Goal: Task Accomplishment & Management: Complete application form

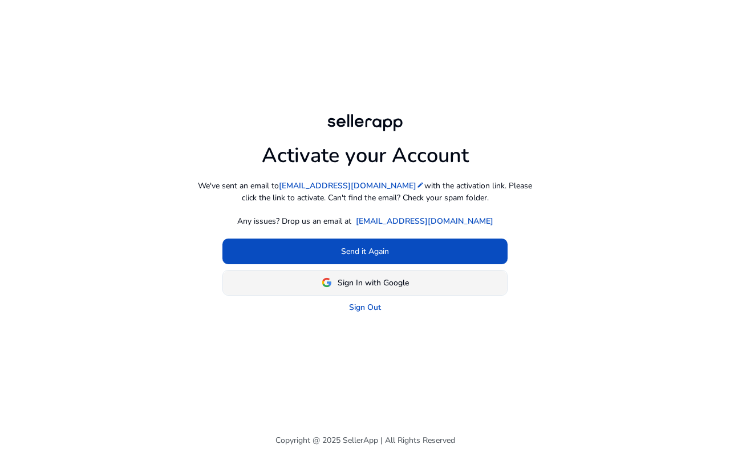
click at [396, 275] on span at bounding box center [365, 282] width 284 height 27
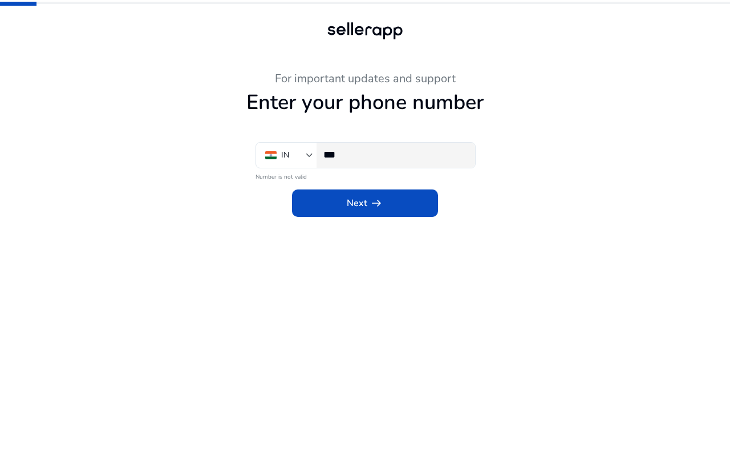
click at [374, 157] on input "***" at bounding box center [394, 154] width 143 height 13
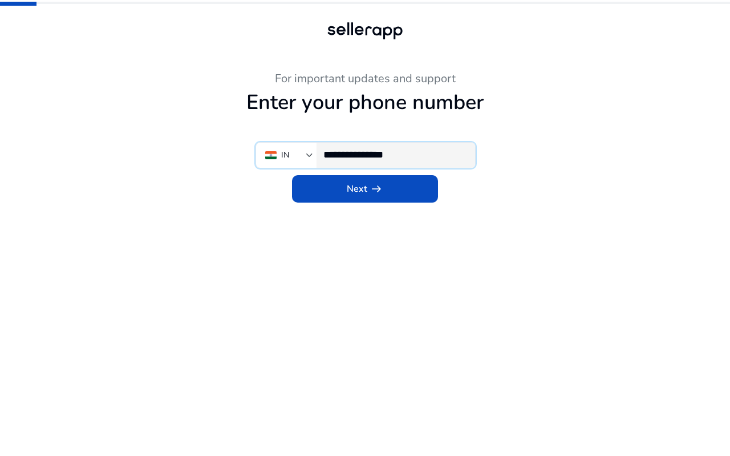
type input "**********"
click at [367, 205] on app-phone-number "**********" at bounding box center [364, 264] width 627 height 384
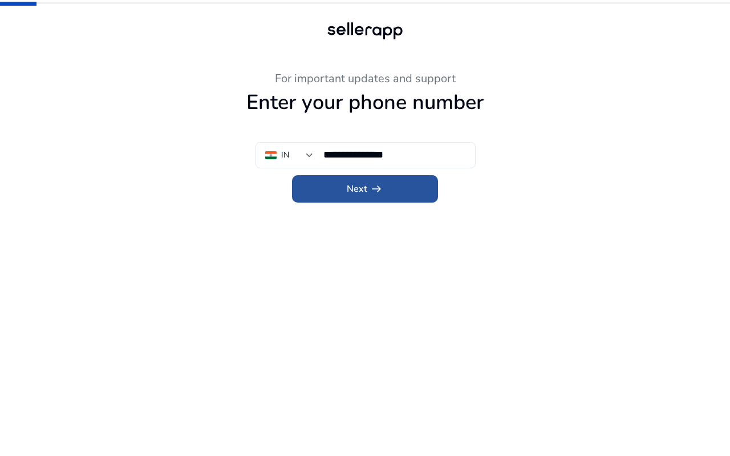
click at [371, 192] on span "arrow_right_alt" at bounding box center [377, 189] width 14 height 14
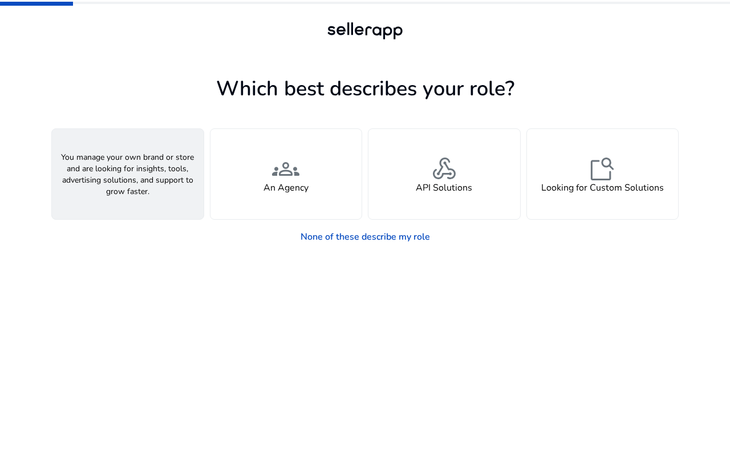
click at [135, 169] on span "person" at bounding box center [127, 168] width 27 height 27
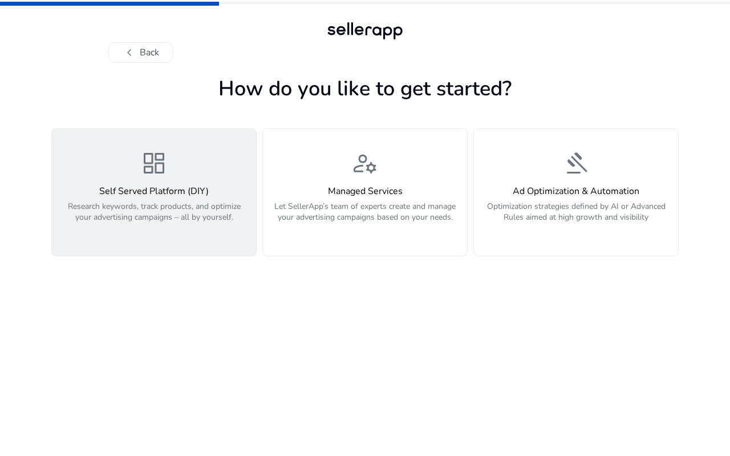
click at [209, 204] on p "Research keywords, track products, and optimize your advertising campaigns – al…" at bounding box center [154, 218] width 190 height 34
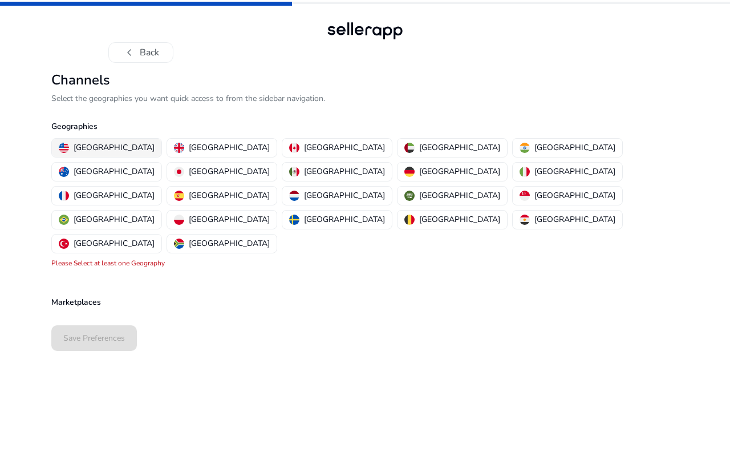
click at [115, 151] on p "United States" at bounding box center [114, 147] width 81 height 12
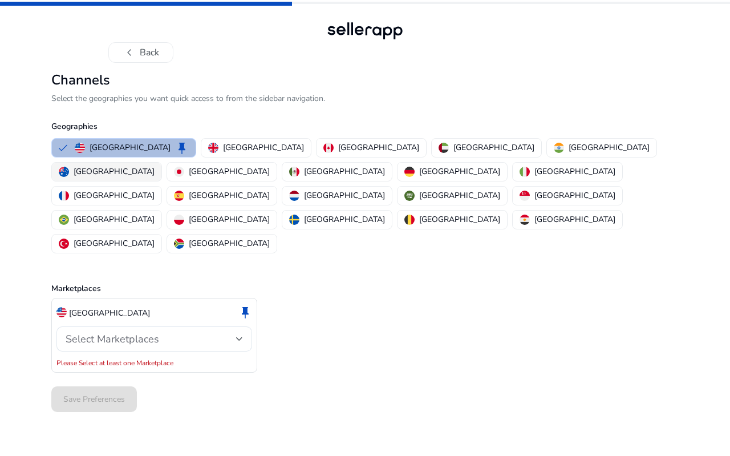
click at [155, 165] on p "Australia" at bounding box center [114, 171] width 81 height 12
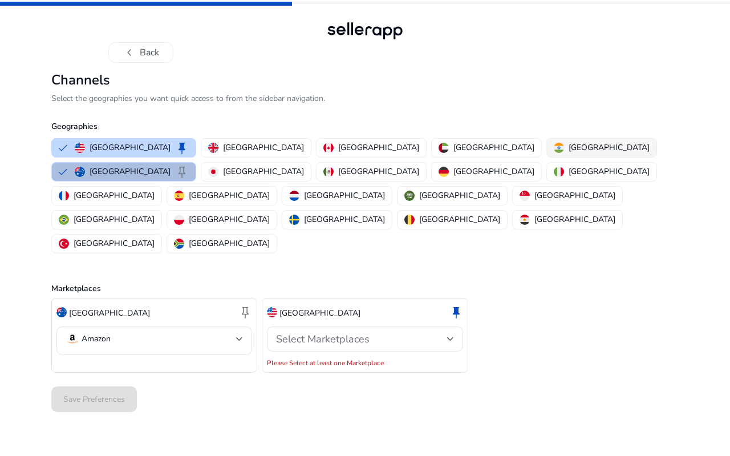
click at [569, 151] on p "India" at bounding box center [609, 147] width 81 height 12
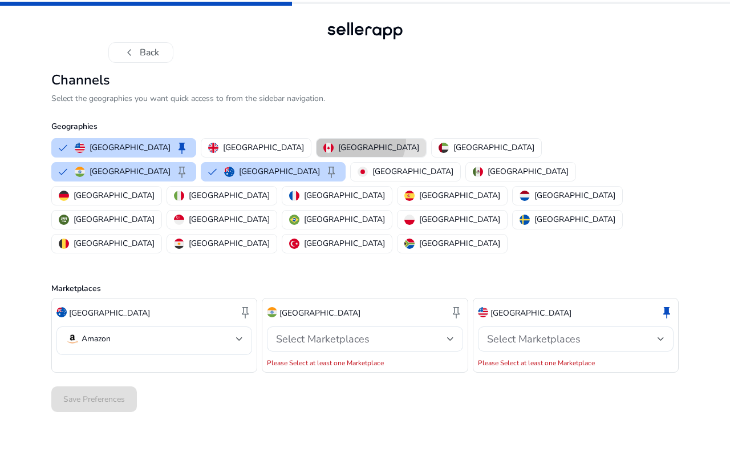
click at [316, 140] on button "Canada" at bounding box center [370, 148] width 109 height 18
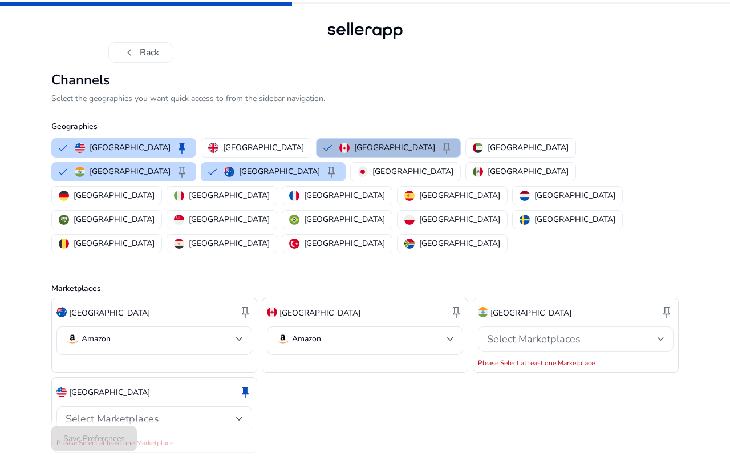
click at [493, 332] on span "Select Marketplaces" at bounding box center [534, 339] width 94 height 14
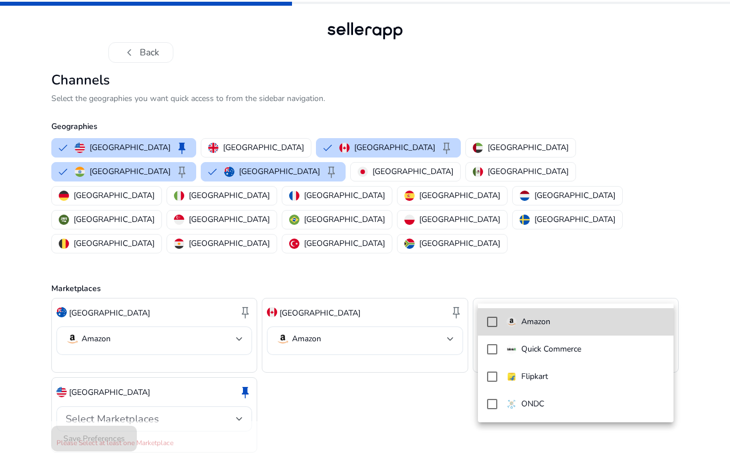
click at [545, 331] on mat-option "Amazon" at bounding box center [576, 321] width 196 height 27
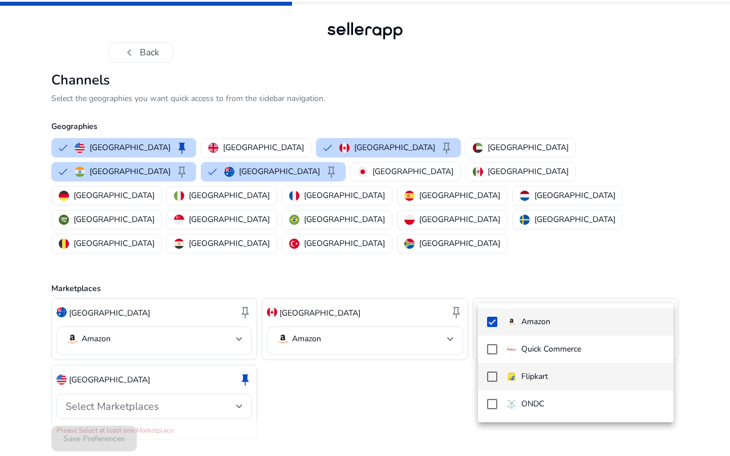
click at [541, 374] on p "Flipkart" at bounding box center [534, 376] width 27 height 13
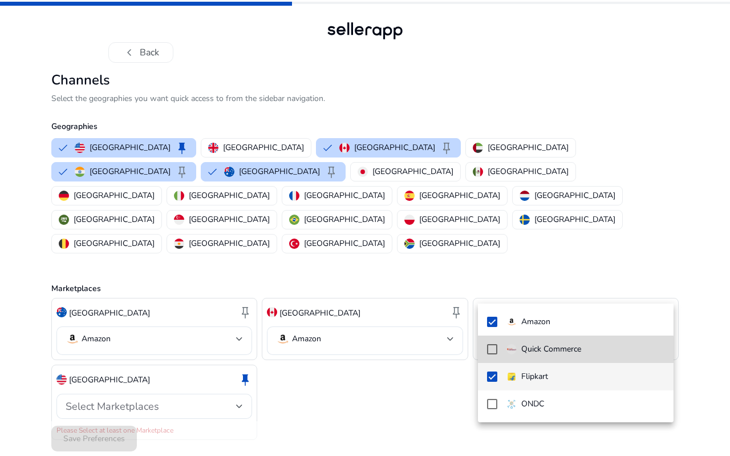
click at [561, 356] on mat-option "Quick Commerce" at bounding box center [576, 348] width 196 height 27
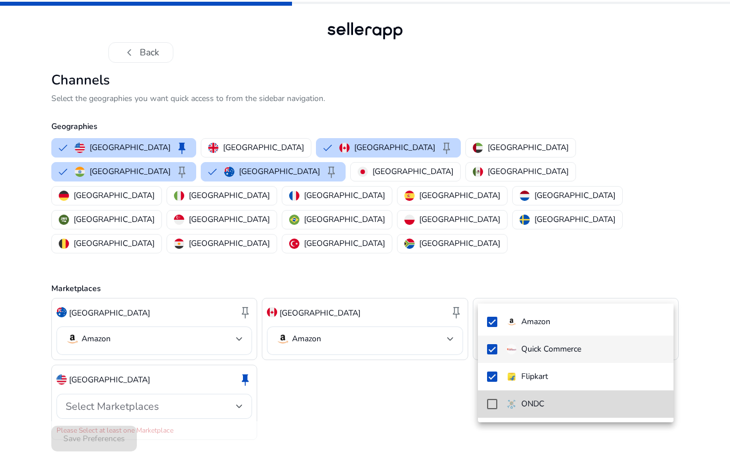
click at [565, 412] on mat-option "ONDC" at bounding box center [576, 403] width 196 height 27
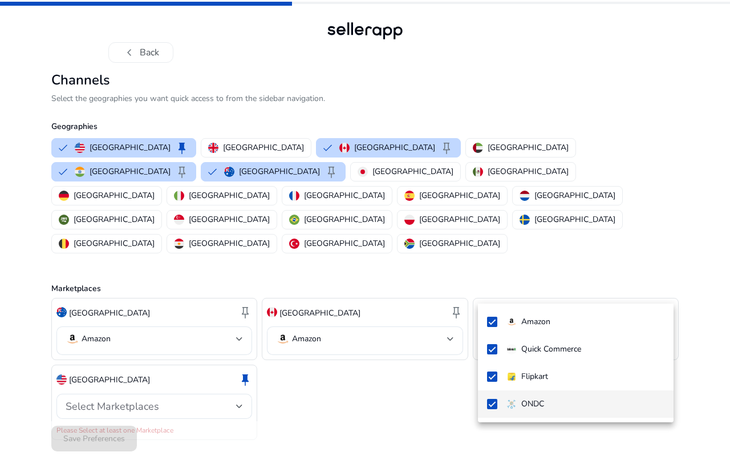
click at [362, 387] on div at bounding box center [365, 228] width 730 height 456
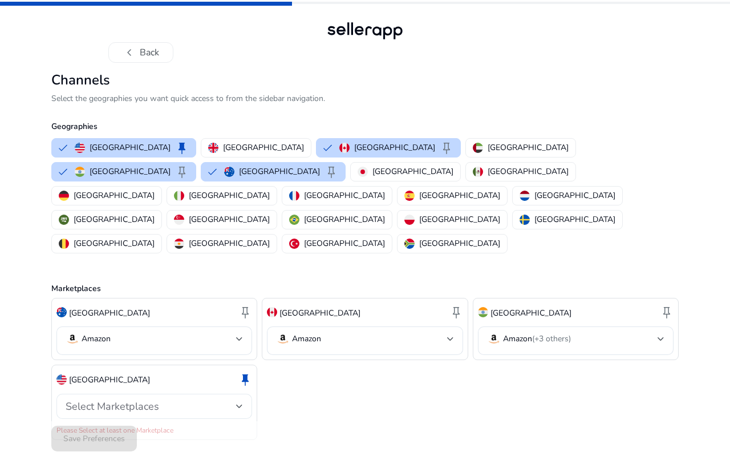
click at [137, 399] on span "Select Marketplaces" at bounding box center [113, 406] width 94 height 14
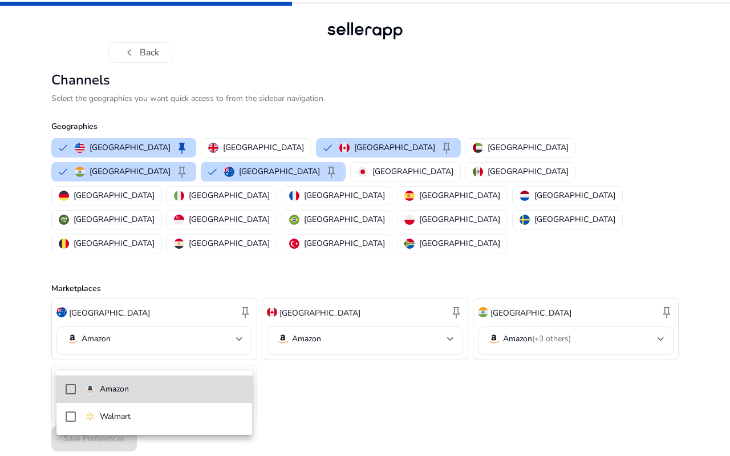
click at [119, 386] on p "Amazon" at bounding box center [114, 389] width 29 height 13
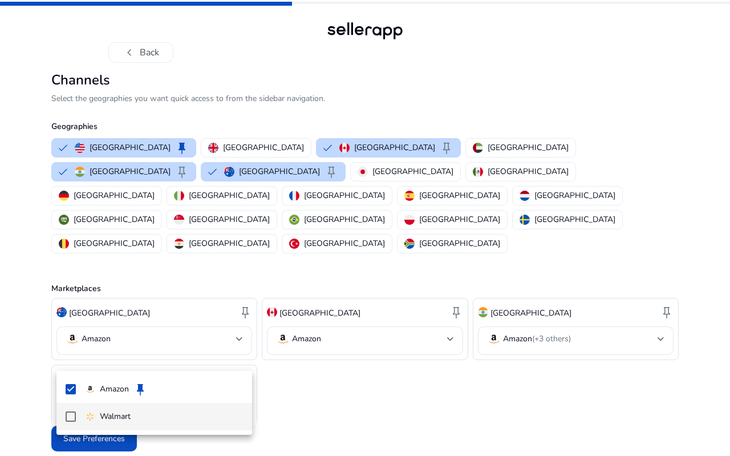
click at [117, 404] on mat-option "Walmart" at bounding box center [154, 416] width 196 height 27
click at [375, 397] on div at bounding box center [365, 228] width 730 height 456
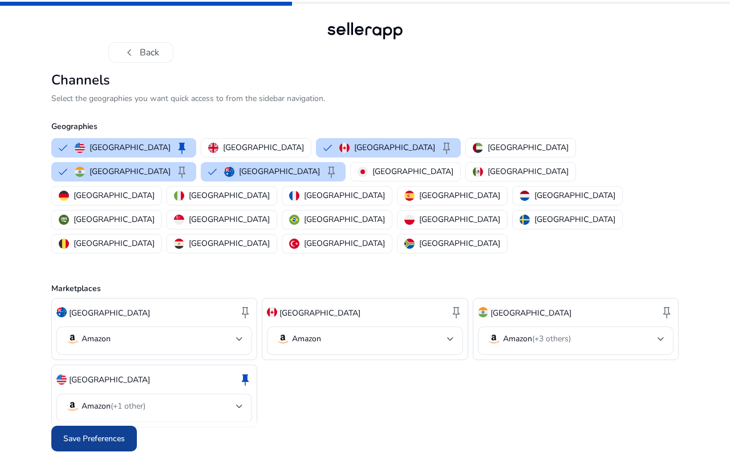
click at [111, 425] on span at bounding box center [94, 438] width 86 height 27
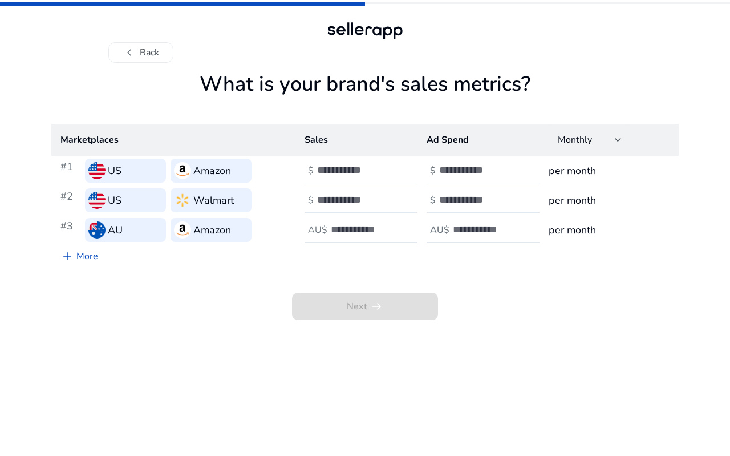
click at [185, 290] on div "Next arrow_right_alt" at bounding box center [364, 293] width 627 height 52
click at [369, 171] on input "number" at bounding box center [355, 170] width 77 height 13
click at [461, 176] on input "number" at bounding box center [477, 170] width 77 height 13
click at [370, 167] on input "**" at bounding box center [355, 170] width 77 height 13
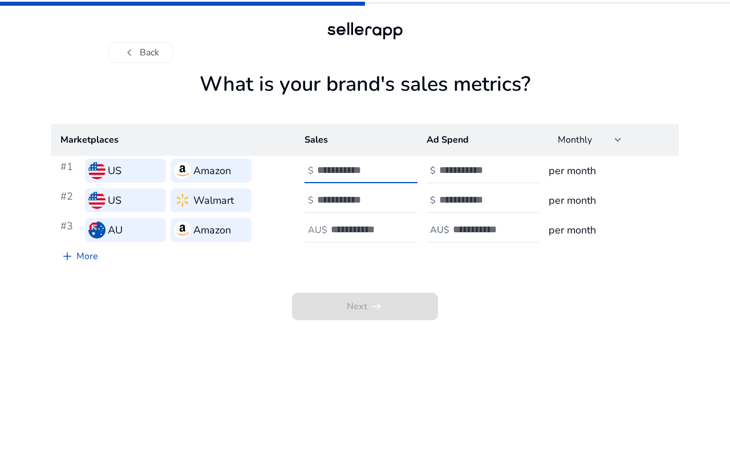
click at [370, 167] on input "**" at bounding box center [355, 170] width 77 height 13
click at [328, 173] on input "**" at bounding box center [355, 170] width 77 height 13
type input "*"
type input "***"
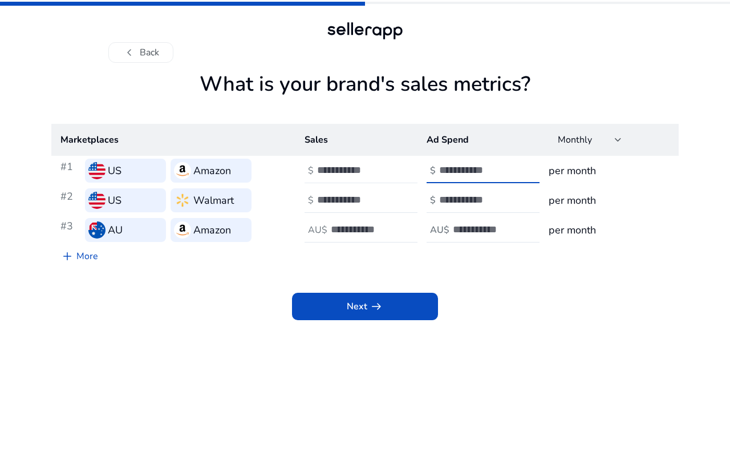
type input "**"
type input "***"
type input "**"
type input "***"
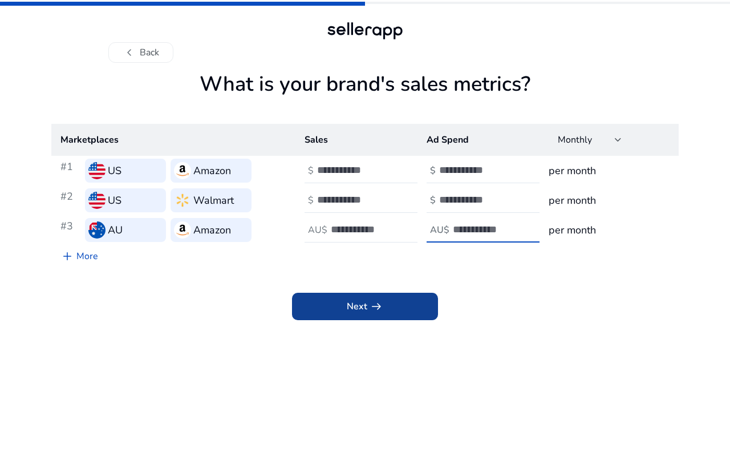
type input "**"
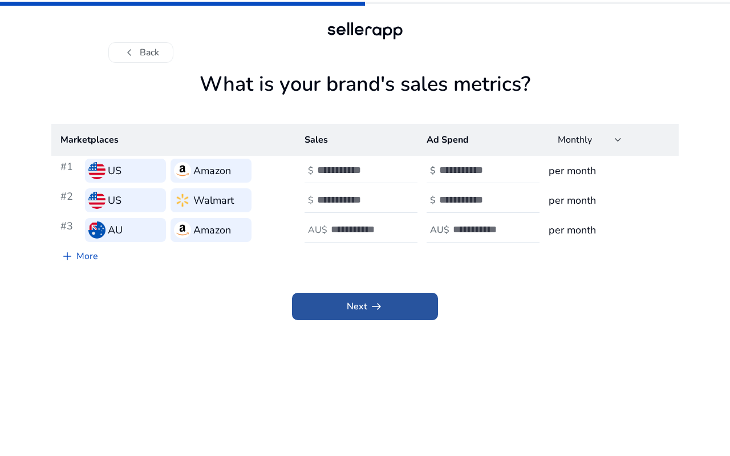
click at [392, 303] on span at bounding box center [365, 306] width 146 height 27
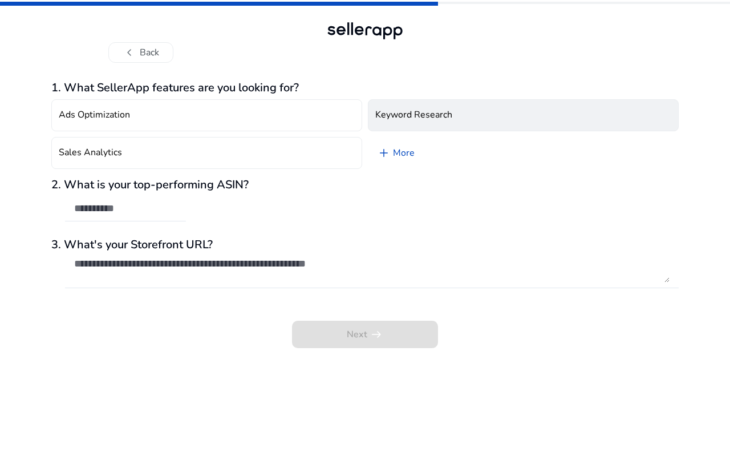
click at [447, 113] on h4 "Keyword Research" at bounding box center [413, 114] width 77 height 11
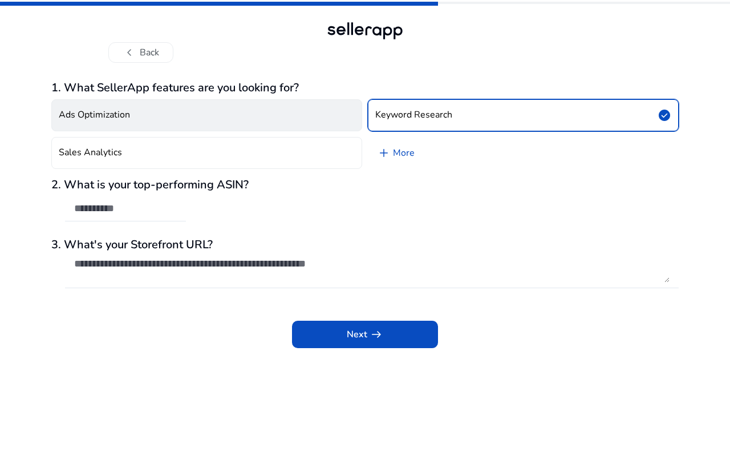
click at [274, 117] on button "Ads Optimization" at bounding box center [206, 115] width 311 height 32
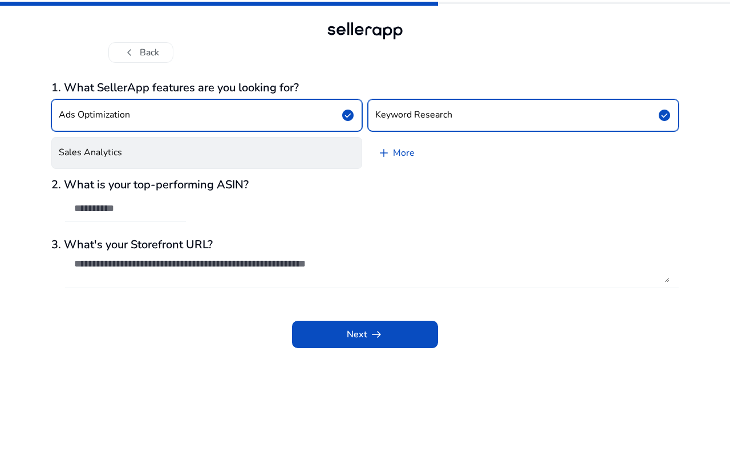
click at [173, 152] on button "Sales Analytics" at bounding box center [206, 153] width 311 height 32
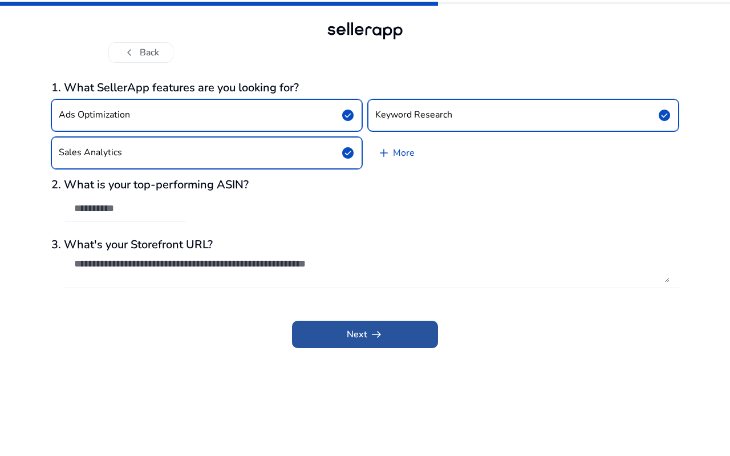
click at [400, 335] on span at bounding box center [365, 333] width 146 height 27
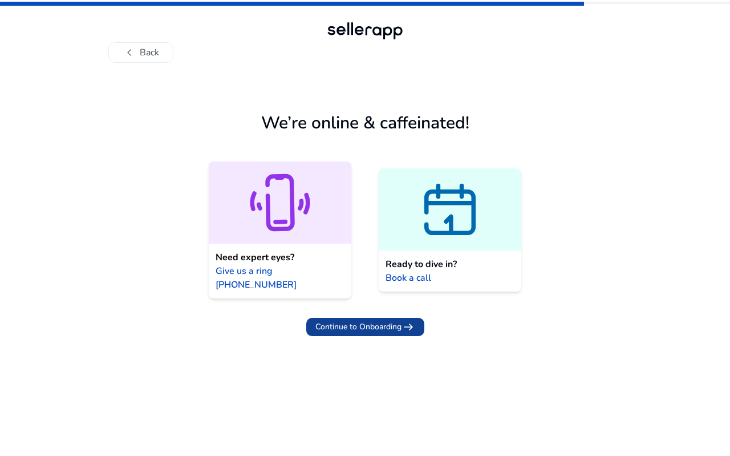
click at [359, 320] on span "Continue to Onboarding" at bounding box center [358, 326] width 86 height 12
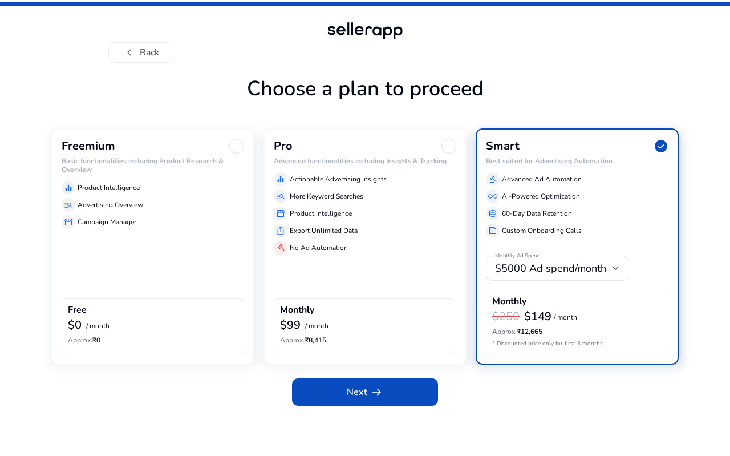
click at [217, 143] on div "Freemium" at bounding box center [153, 146] width 182 height 15
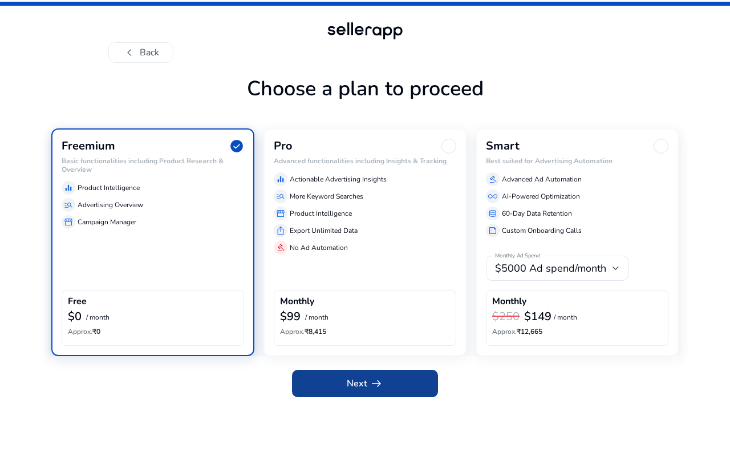
click at [391, 385] on span at bounding box center [365, 383] width 146 height 27
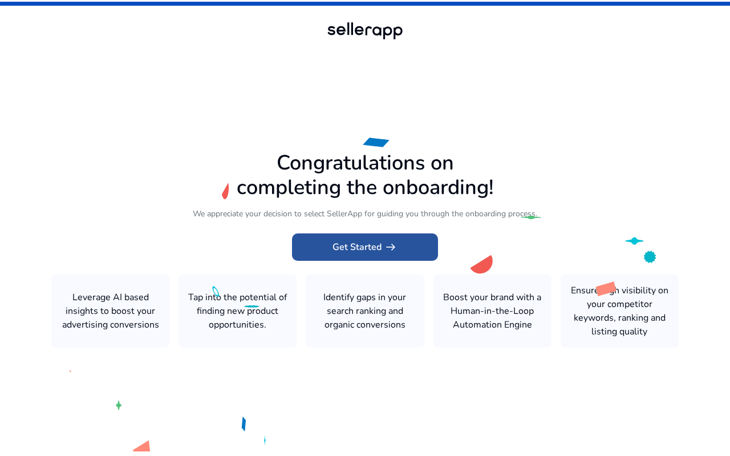
click at [342, 249] on span "Get Started arrow_right_alt" at bounding box center [364, 247] width 65 height 14
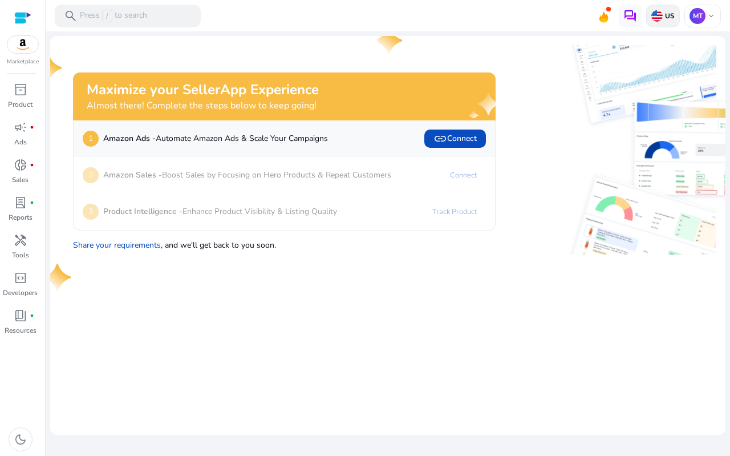
click at [665, 22] on div "US" at bounding box center [663, 16] width 34 height 23
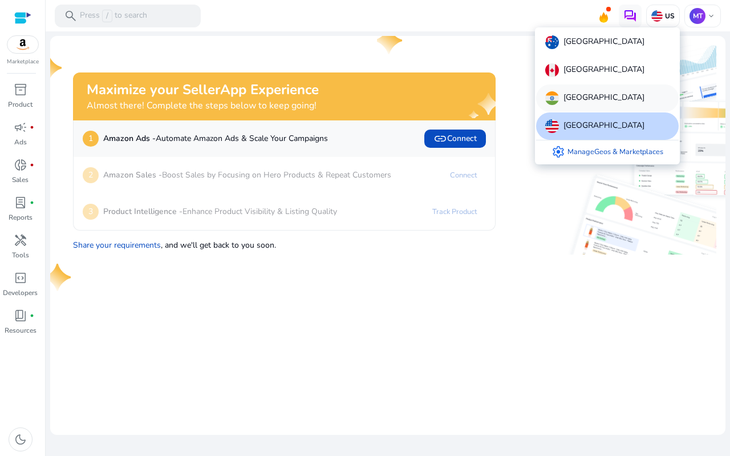
click at [606, 102] on div "India" at bounding box center [607, 97] width 143 height 27
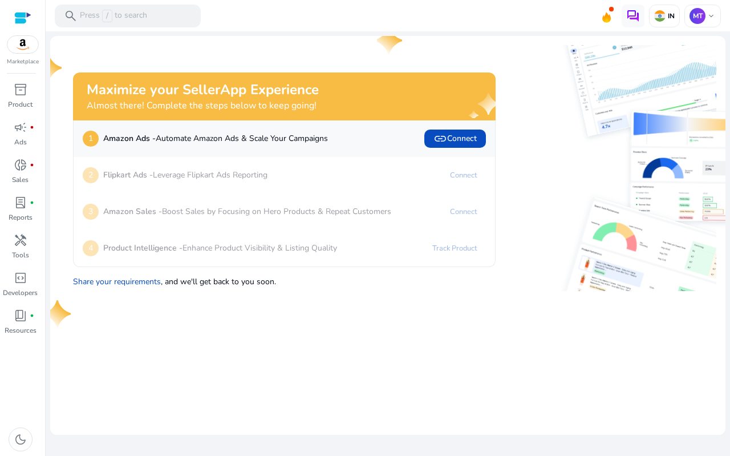
click at [500, 307] on mat-card "Maximize your SellerApp Experience Almost there! Complete the steps below to ke…" at bounding box center [387, 235] width 675 height 399
click at [472, 140] on span "link Connect" at bounding box center [454, 139] width 43 height 14
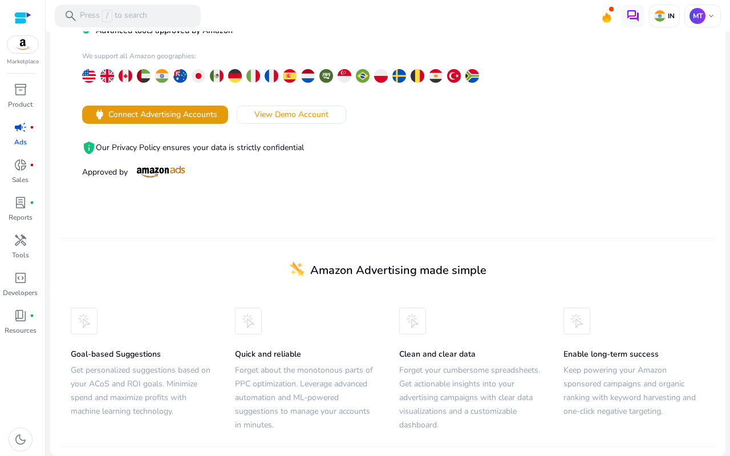
scroll to position [135, 0]
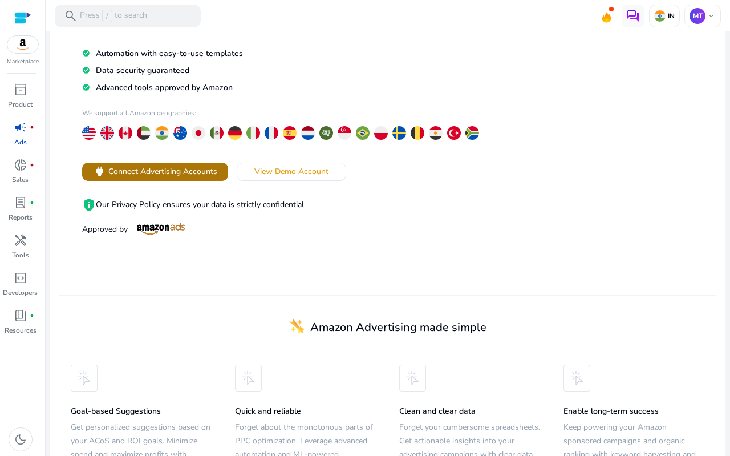
click at [165, 178] on span "power Connect Advertising Accounts" at bounding box center [155, 171] width 124 height 13
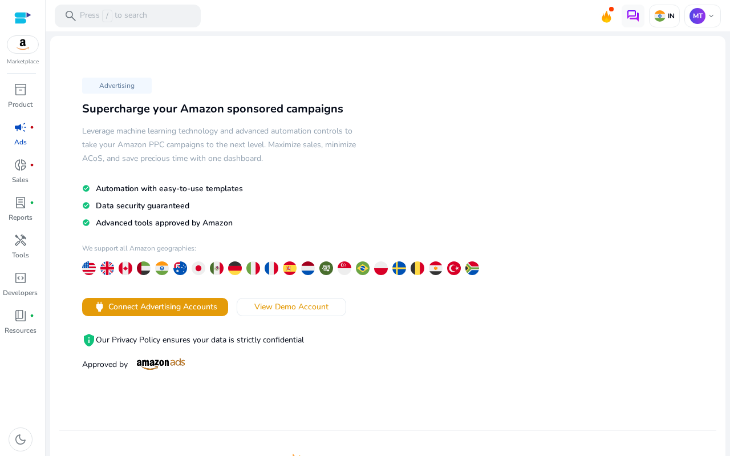
click at [24, 48] on img at bounding box center [22, 44] width 31 height 17
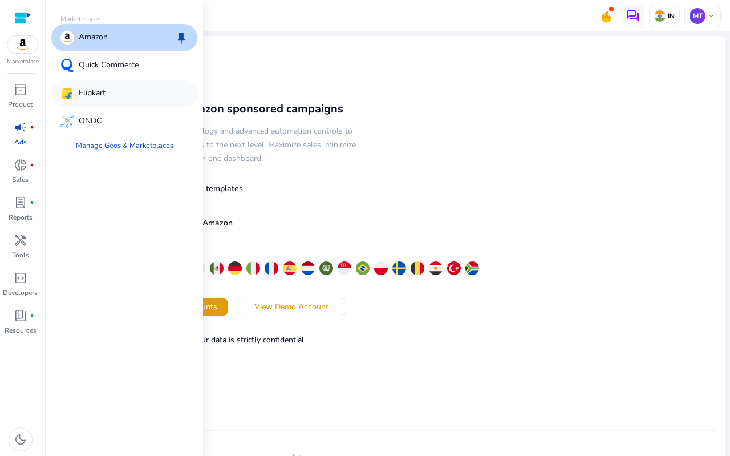
click at [115, 90] on div "Flipkart" at bounding box center [124, 93] width 146 height 27
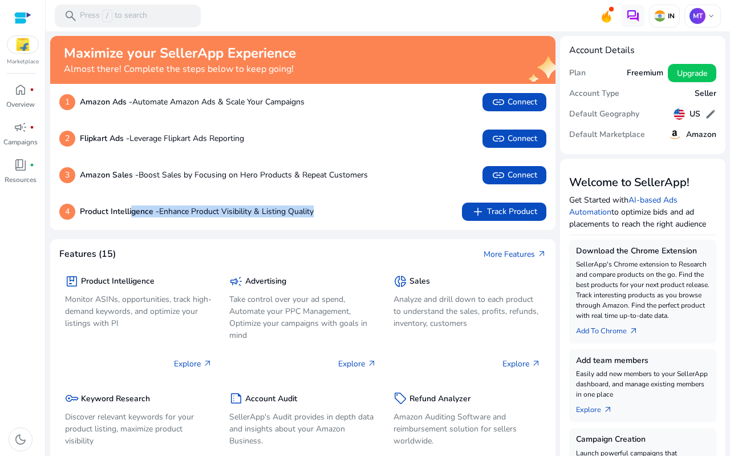
drag, startPoint x: 133, startPoint y: 213, endPoint x: 363, endPoint y: 212, distance: 229.8
click at [349, 212] on div "4 Product Intelligence - Enhance Product Visibility & Listing Quality add Track…" at bounding box center [302, 211] width 487 height 18
click at [373, 209] on div "4 Product Intelligence - Enhance Product Visibility & Listing Quality add Track…" at bounding box center [302, 211] width 487 height 18
click at [705, 115] on span "edit" at bounding box center [710, 113] width 11 height 11
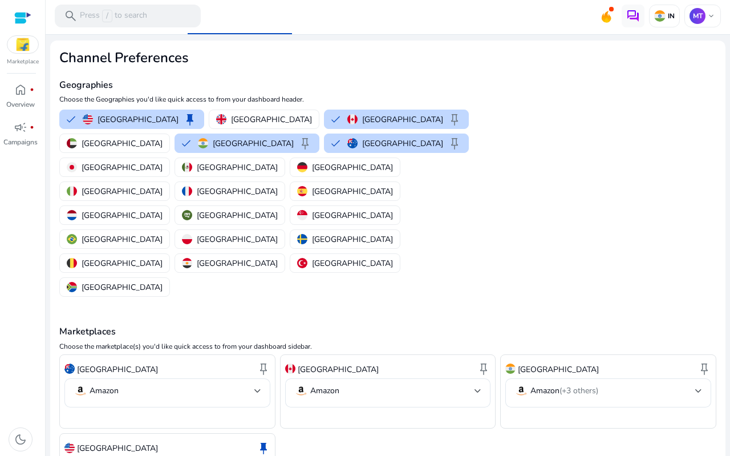
drag, startPoint x: 124, startPoint y: 347, endPoint x: 133, endPoint y: 344, distance: 9.4
click at [124, 442] on p "United States" at bounding box center [117, 448] width 81 height 12
click at [704, 362] on span "keep" at bounding box center [704, 369] width 14 height 14
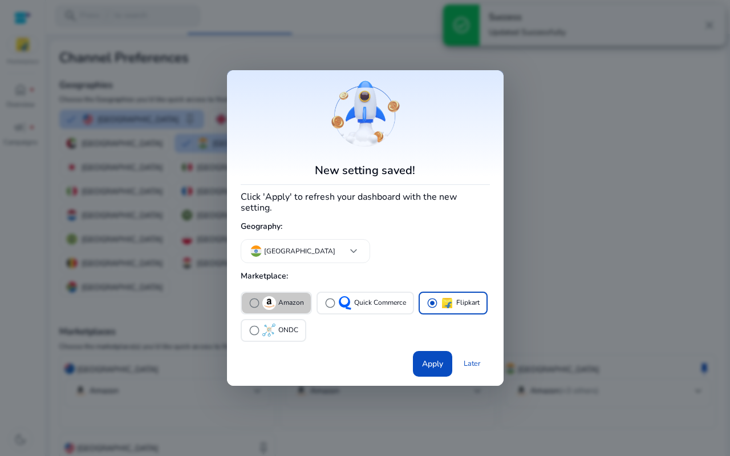
click at [280, 301] on p "Amazon" at bounding box center [291, 303] width 26 height 12
click at [448, 304] on img "button" at bounding box center [447, 303] width 14 height 14
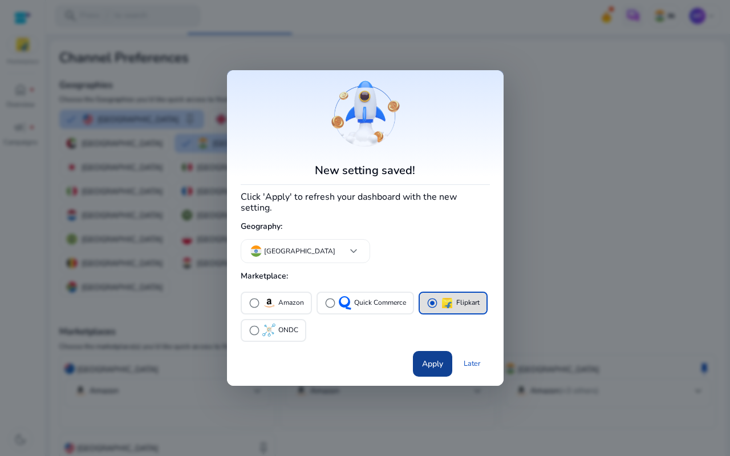
click at [438, 358] on span "Apply" at bounding box center [432, 364] width 21 height 12
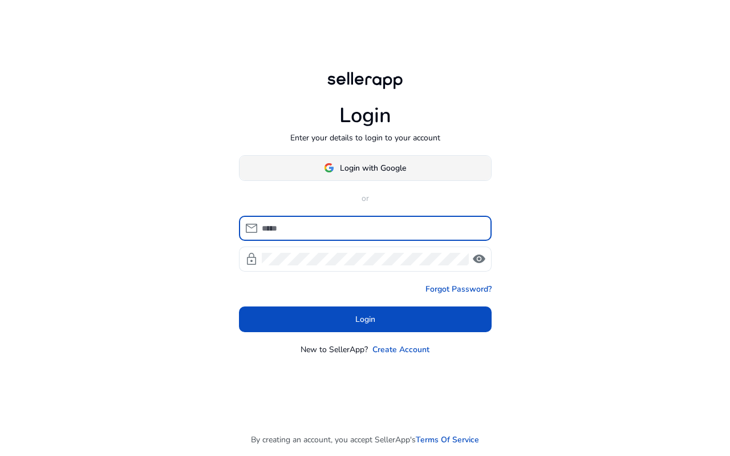
type input "**********"
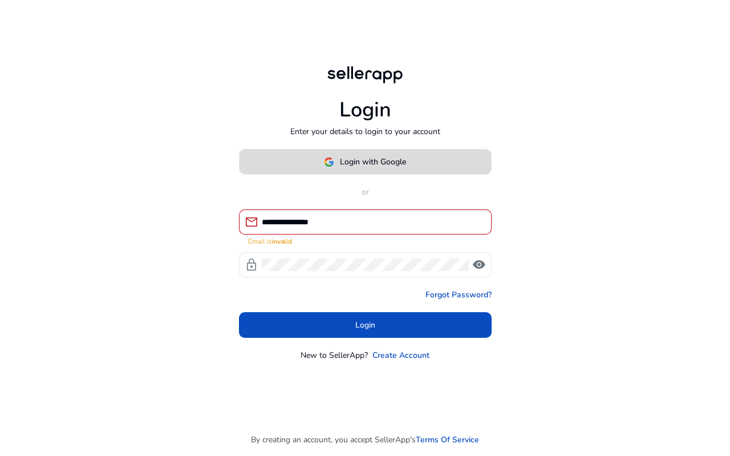
click at [362, 168] on span "Login with Google" at bounding box center [373, 162] width 66 height 12
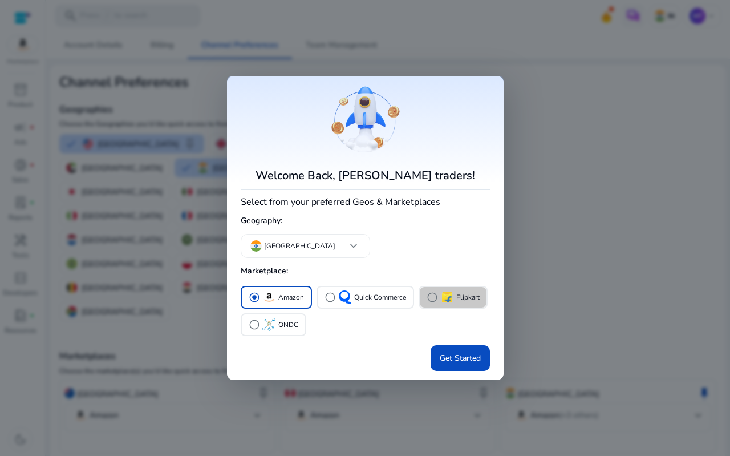
click at [456, 293] on p "Flipkart" at bounding box center [467, 297] width 23 height 12
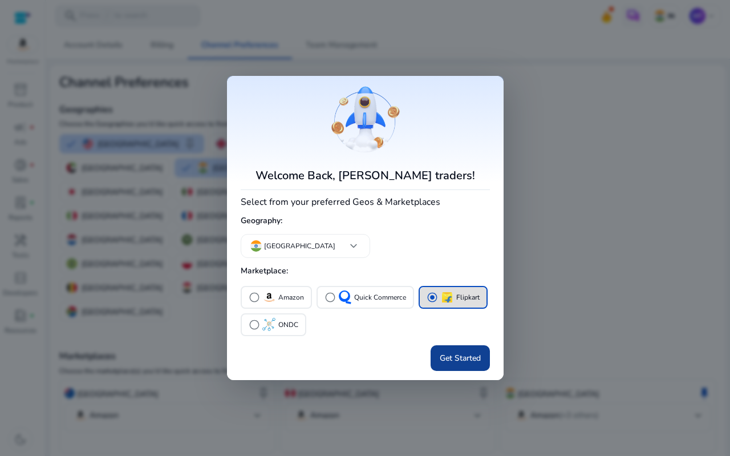
click at [449, 354] on span "Get Started" at bounding box center [460, 358] width 41 height 12
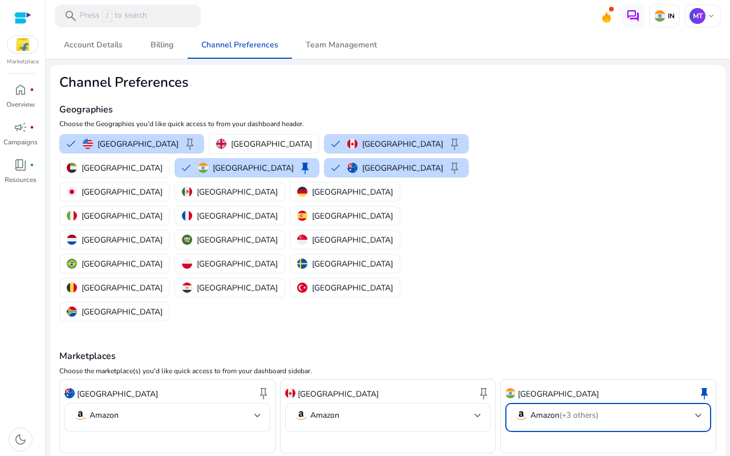
click at [695, 408] on div at bounding box center [698, 415] width 7 height 14
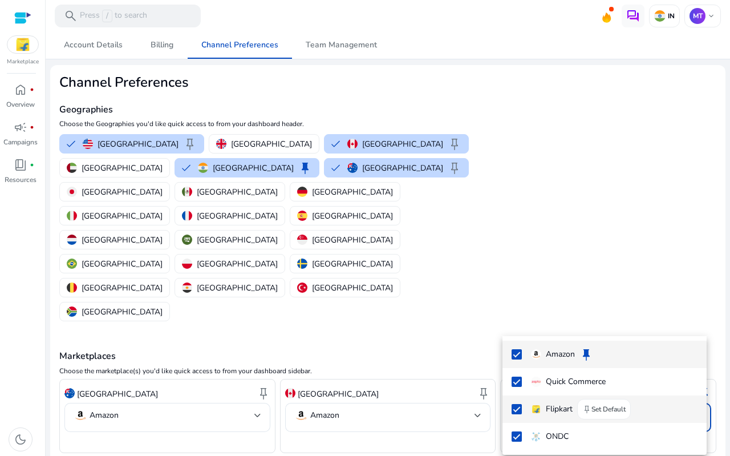
click at [569, 404] on p "Flipkart" at bounding box center [559, 409] width 27 height 13
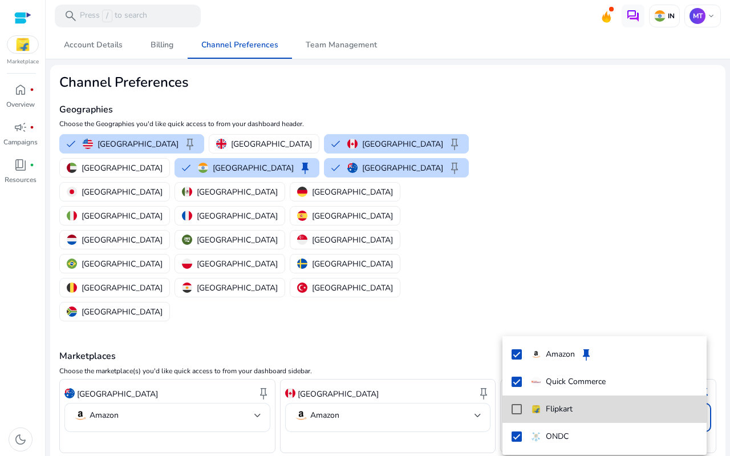
click at [569, 404] on p "Flipkart" at bounding box center [559, 409] width 27 height 13
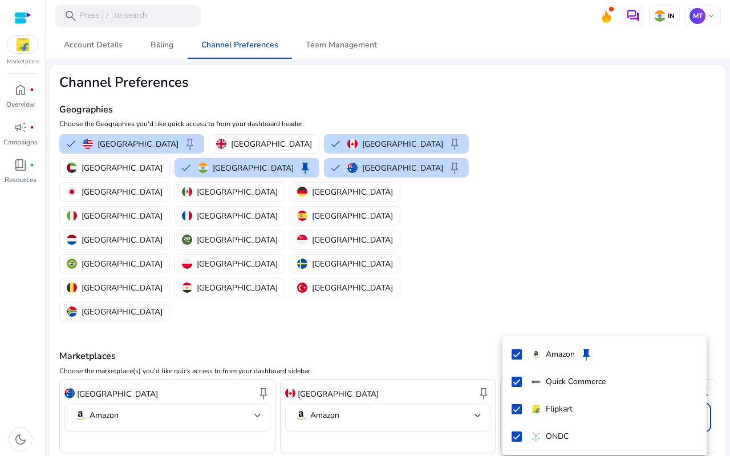
click at [620, 226] on div at bounding box center [365, 228] width 730 height 456
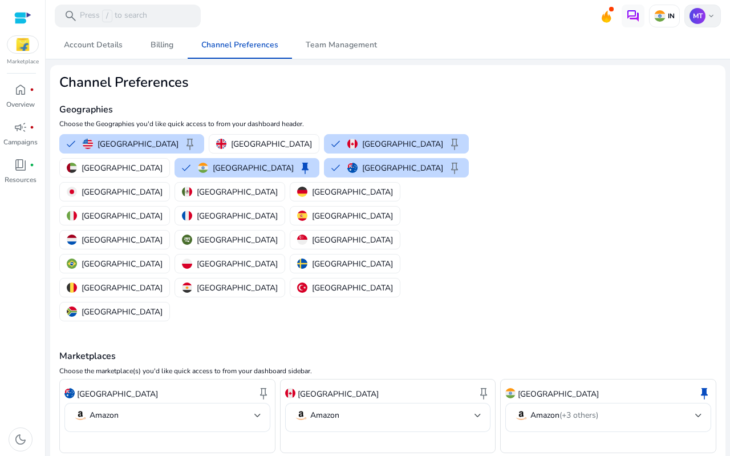
click at [707, 14] on span "keyboard_arrow_down" at bounding box center [711, 15] width 9 height 9
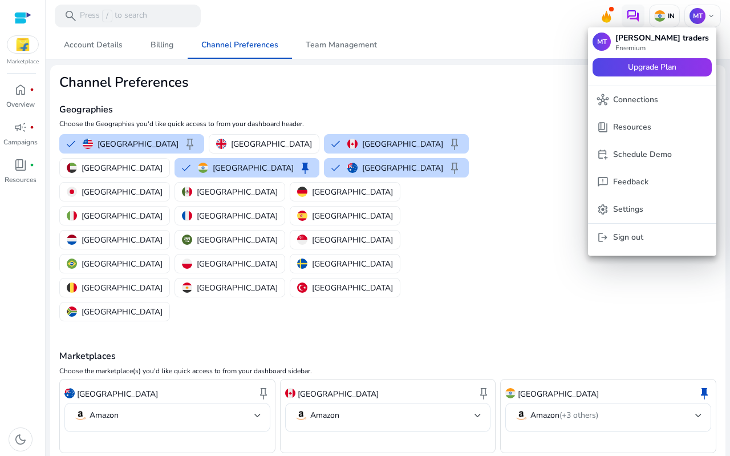
click at [477, 93] on div at bounding box center [365, 228] width 730 height 456
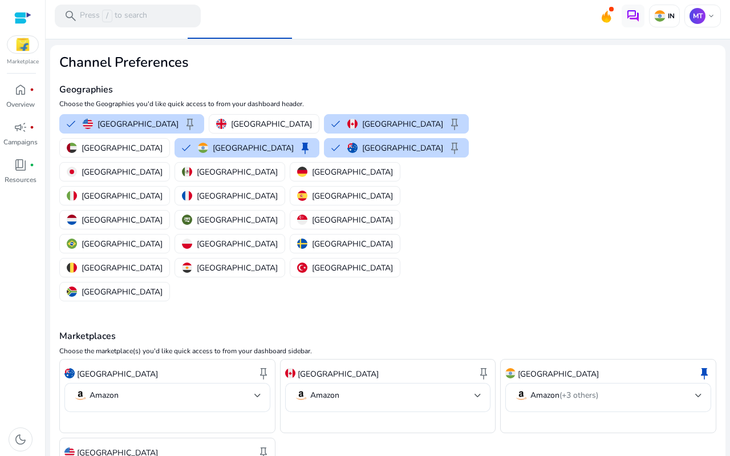
scroll to position [25, 0]
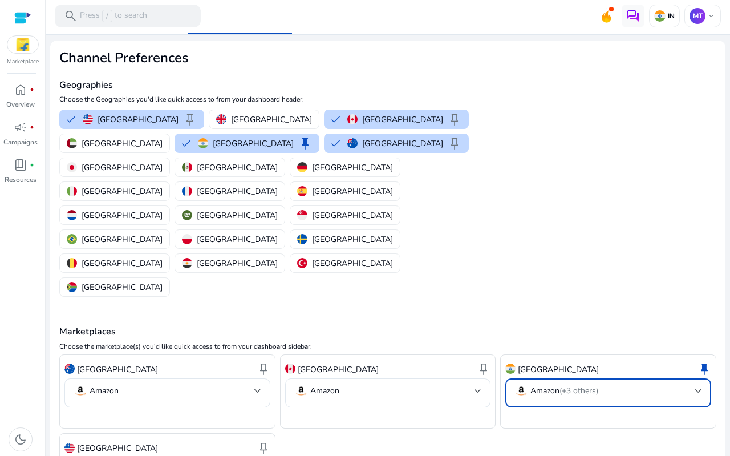
click at [676, 384] on mat-select-trigger "Amazon (+3 others)" at bounding box center [604, 391] width 181 height 14
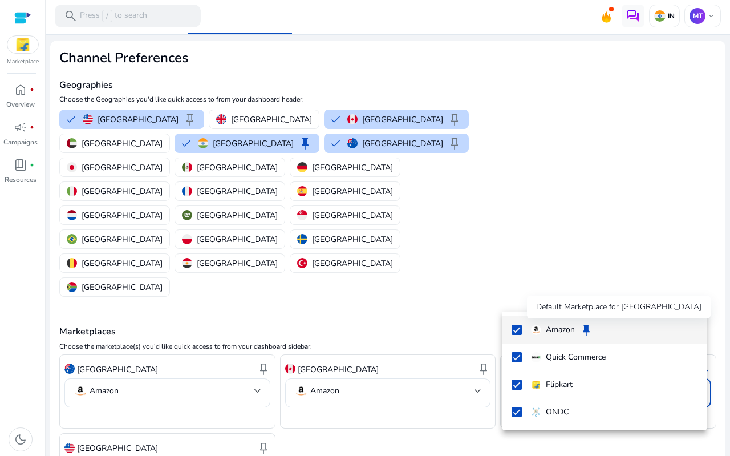
click at [582, 331] on span "keep" at bounding box center [586, 330] width 14 height 14
click at [587, 330] on span "keep" at bounding box center [586, 330] width 14 height 14
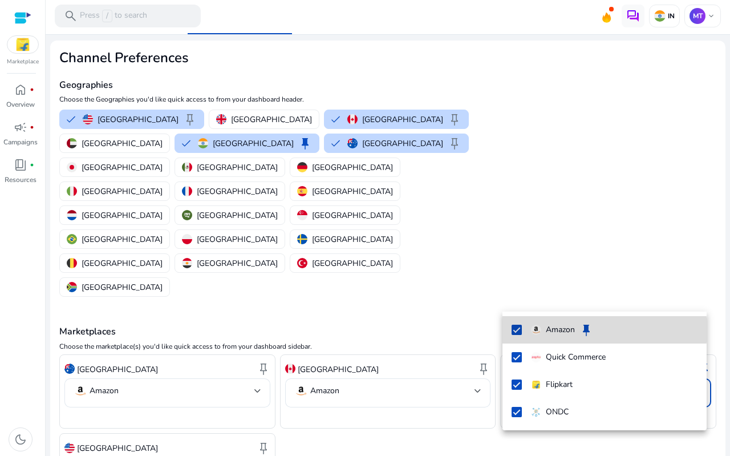
click at [587, 330] on span "keep" at bounding box center [586, 330] width 14 height 14
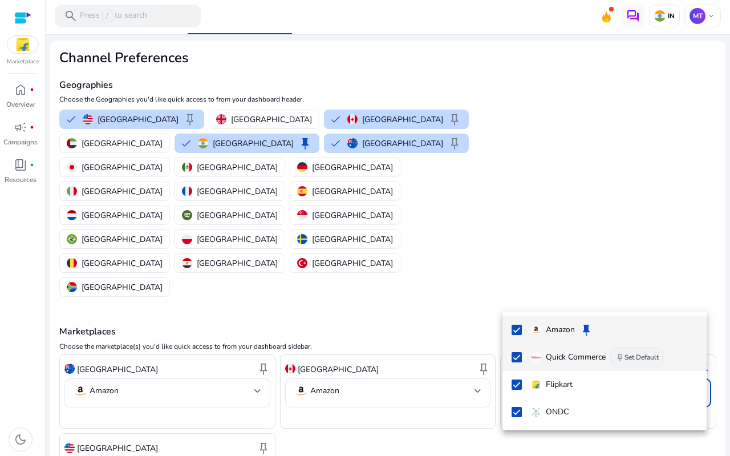
click at [639, 354] on button "keep Set Default" at bounding box center [637, 357] width 54 height 21
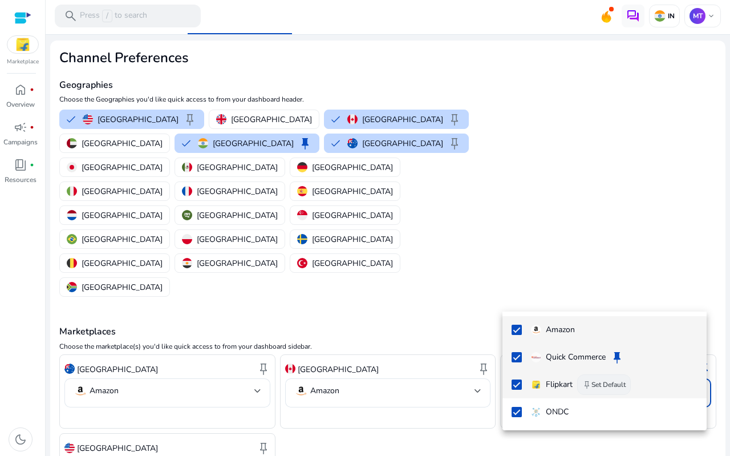
click at [618, 380] on button "keep Set Default" at bounding box center [604, 384] width 54 height 21
click at [119, 433] on div at bounding box center [365, 228] width 730 height 456
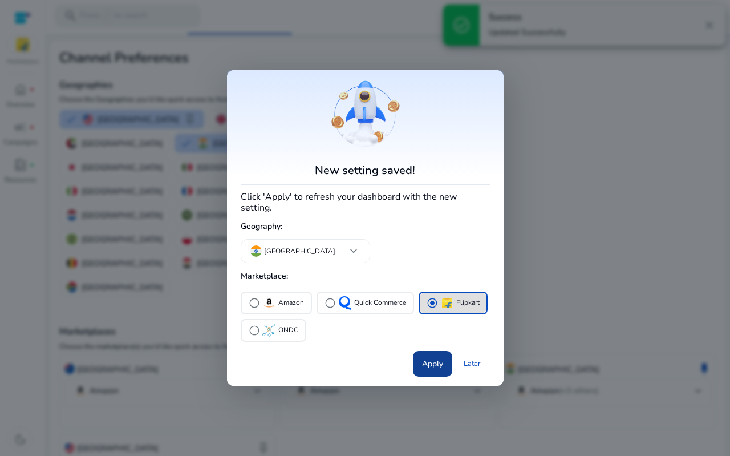
click at [437, 358] on span "Apply" at bounding box center [432, 364] width 21 height 12
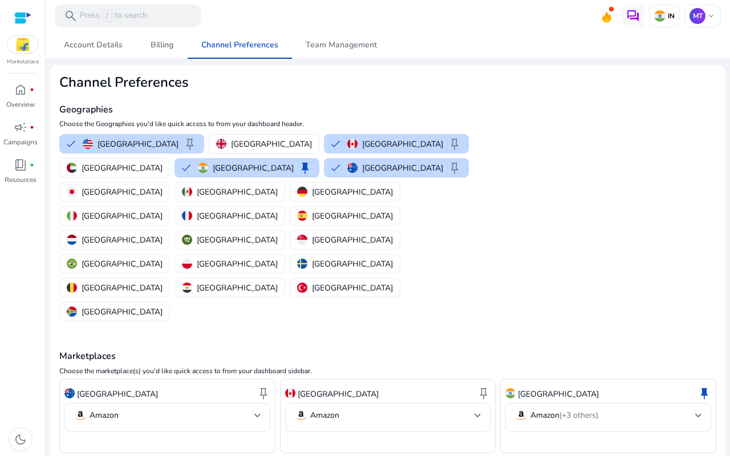
click at [17, 48] on img at bounding box center [22, 44] width 31 height 17
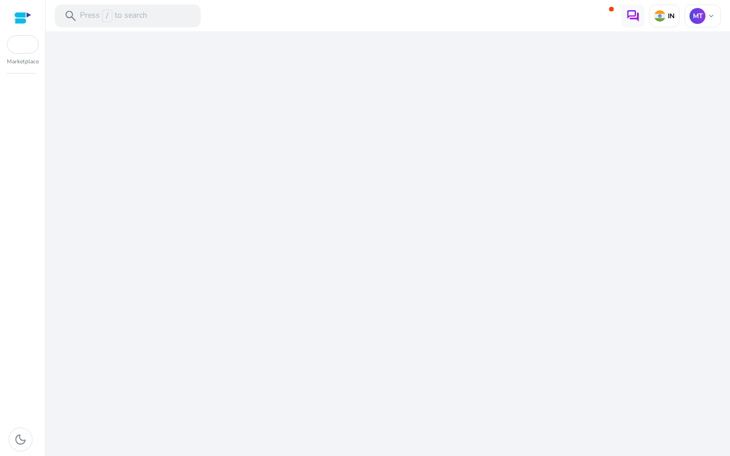
click at [388, 173] on div "We are getting things ready for you..." at bounding box center [387, 243] width 675 height 424
click at [114, 11] on p "Press / to search" at bounding box center [113, 16] width 67 height 13
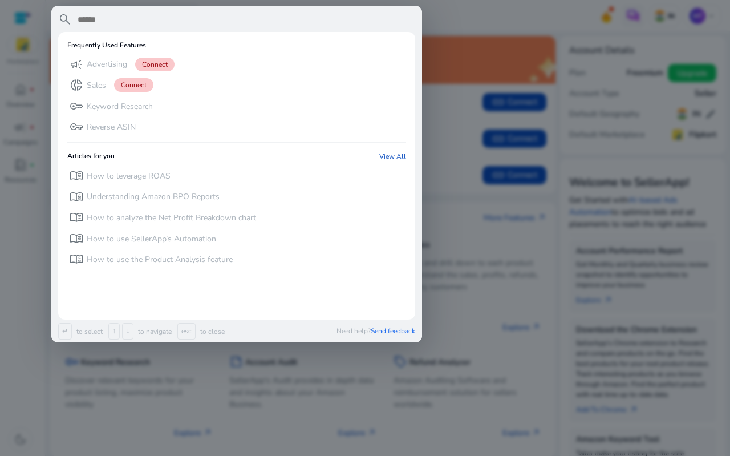
click at [496, 58] on div at bounding box center [365, 228] width 730 height 456
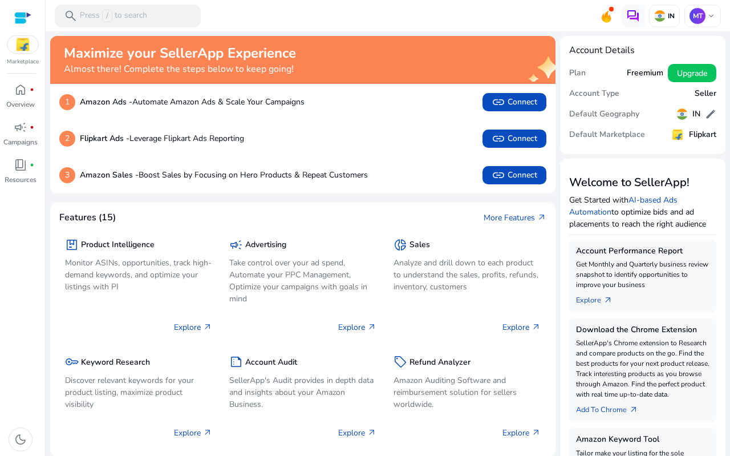
click at [26, 60] on p "Marketplace" at bounding box center [23, 62] width 32 height 9
click at [26, 56] on div "Marketplace" at bounding box center [22, 33] width 45 height 66
click at [25, 42] on img at bounding box center [22, 44] width 31 height 17
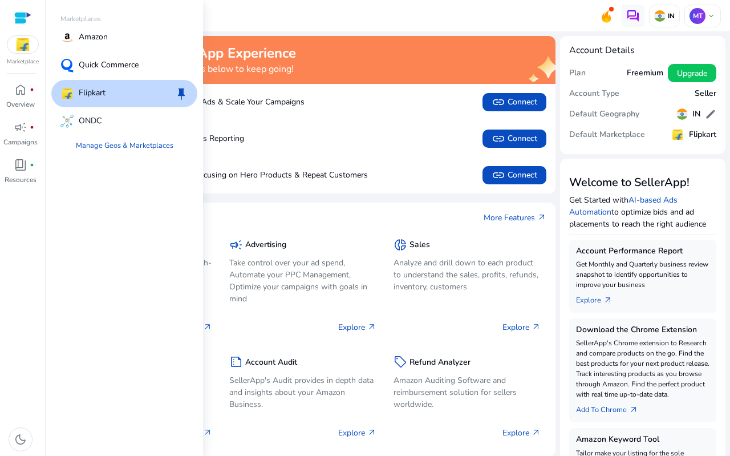
click at [25, 42] on img at bounding box center [22, 44] width 31 height 17
click at [161, 100] on div "Flipkart keep" at bounding box center [124, 93] width 146 height 27
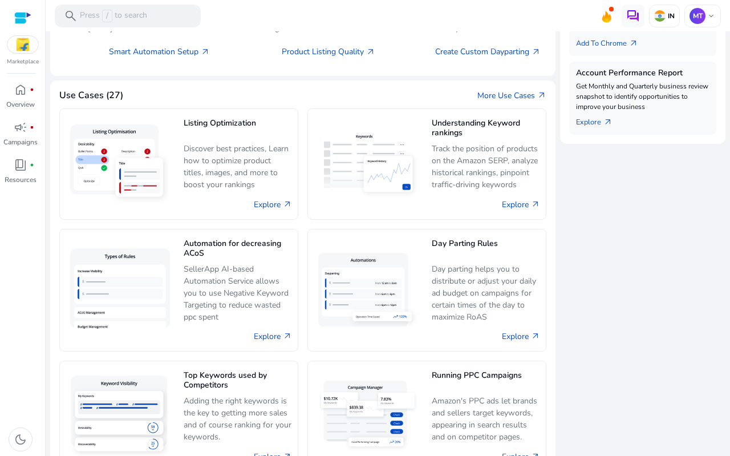
scroll to position [671, 0]
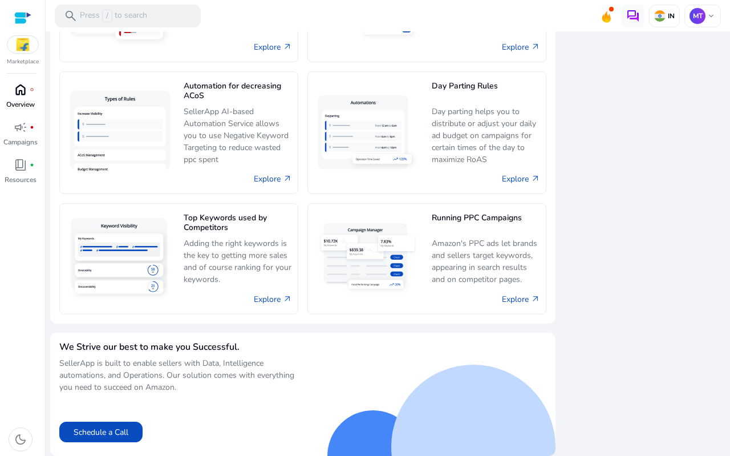
click at [21, 91] on span "home" at bounding box center [21, 90] width 14 height 14
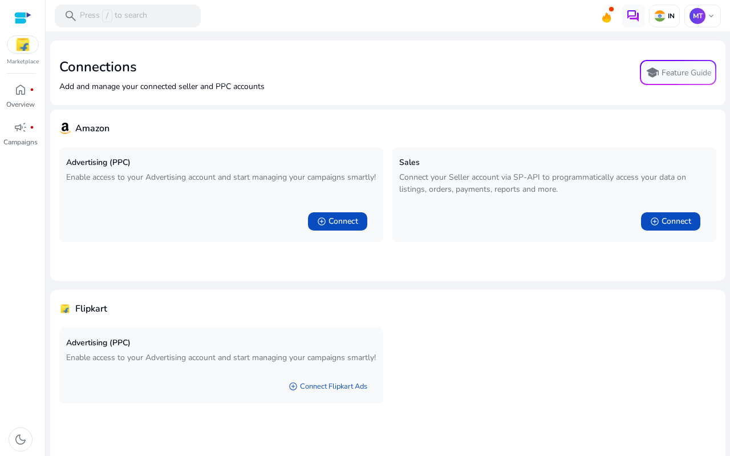
scroll to position [5, 0]
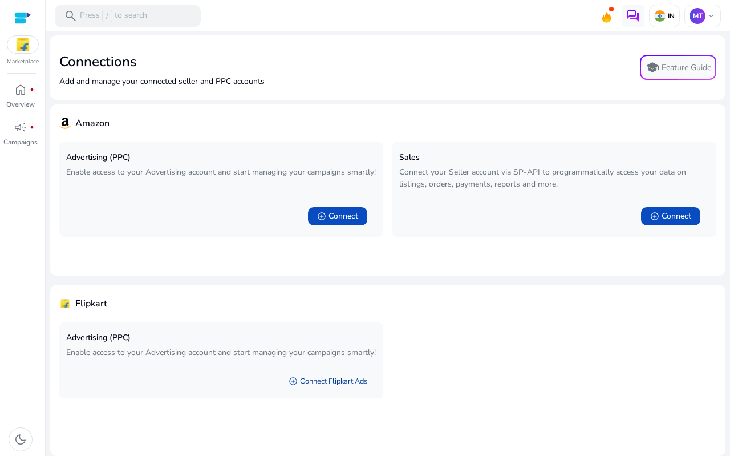
click at [338, 391] on link "add_circle Connect Flipkart Ads" at bounding box center [327, 381] width 97 height 21
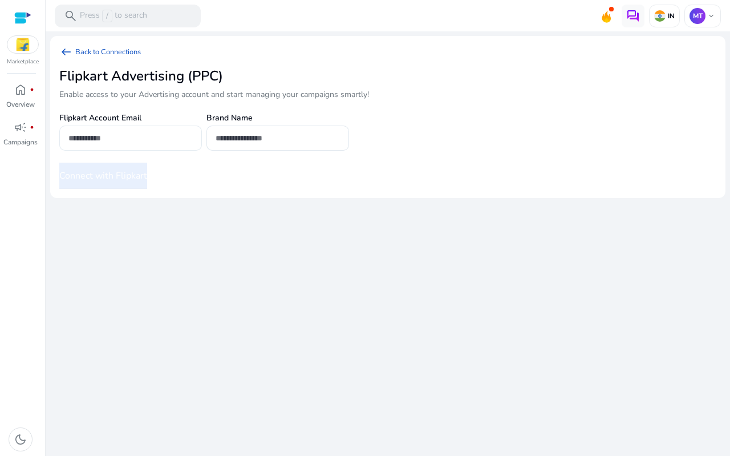
click at [193, 142] on div at bounding box center [130, 137] width 143 height 25
click at [17, 38] on img at bounding box center [22, 44] width 31 height 17
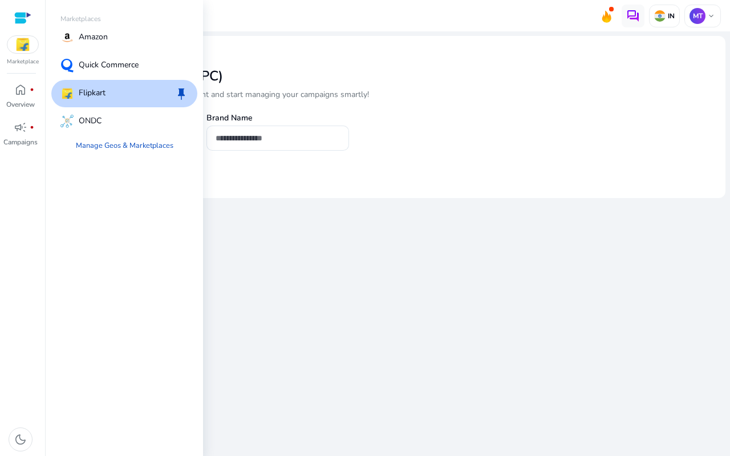
click at [17, 22] on div at bounding box center [22, 17] width 17 height 13
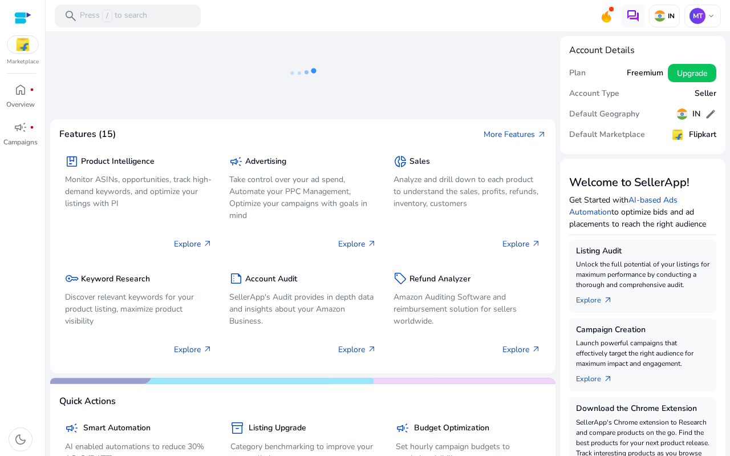
click at [21, 15] on div at bounding box center [22, 17] width 17 height 13
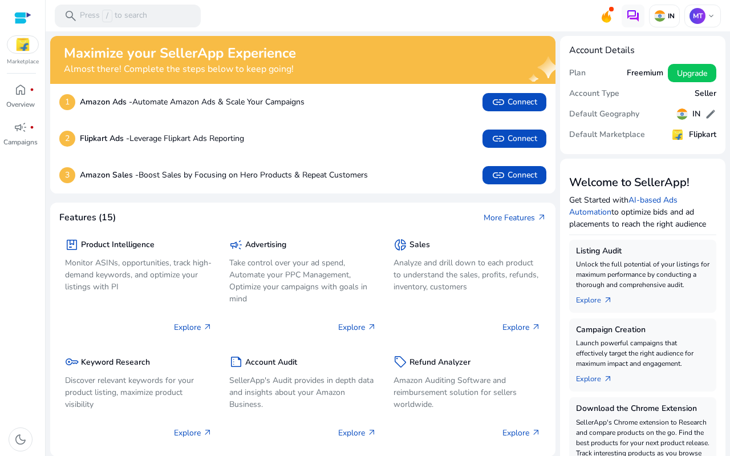
click at [21, 15] on div at bounding box center [22, 17] width 17 height 13
click at [129, 16] on p "Press / to search" at bounding box center [113, 16] width 67 height 13
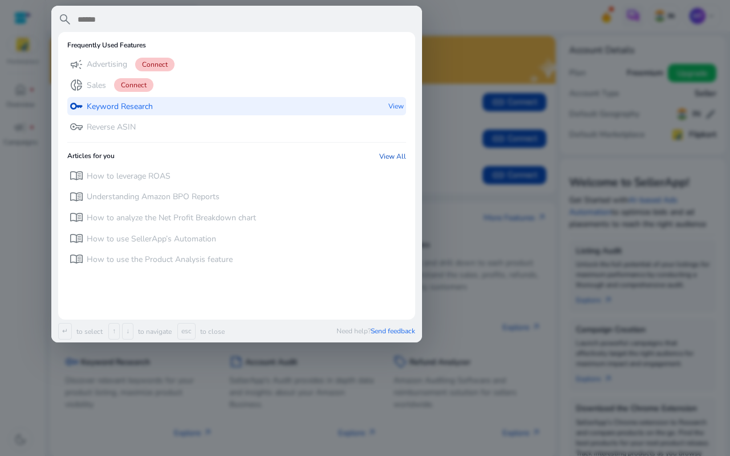
click at [130, 108] on p "Keyword Research" at bounding box center [120, 106] width 66 height 11
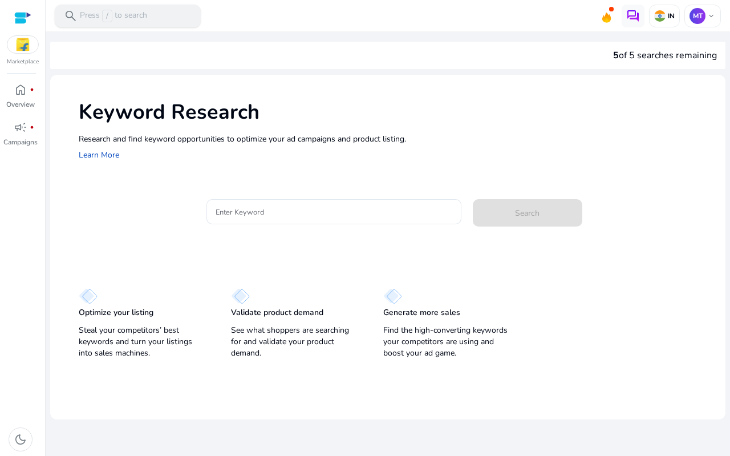
click at [115, 12] on p "Press / to search" at bounding box center [113, 16] width 67 height 13
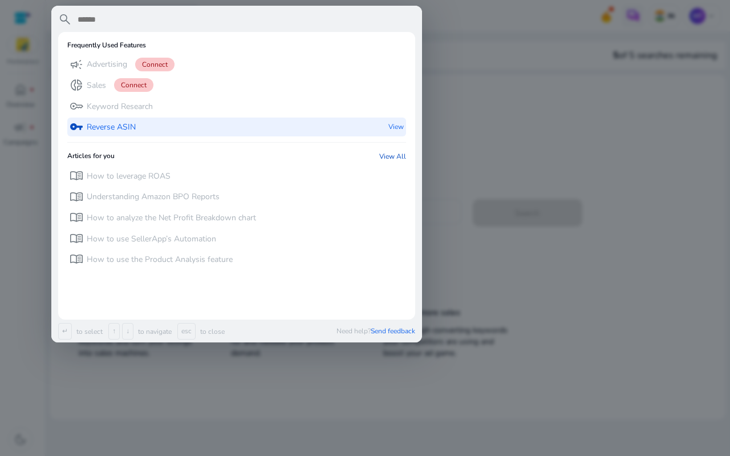
click at [140, 130] on div "vpn_key Reverse ASIN View" at bounding box center [236, 126] width 339 height 19
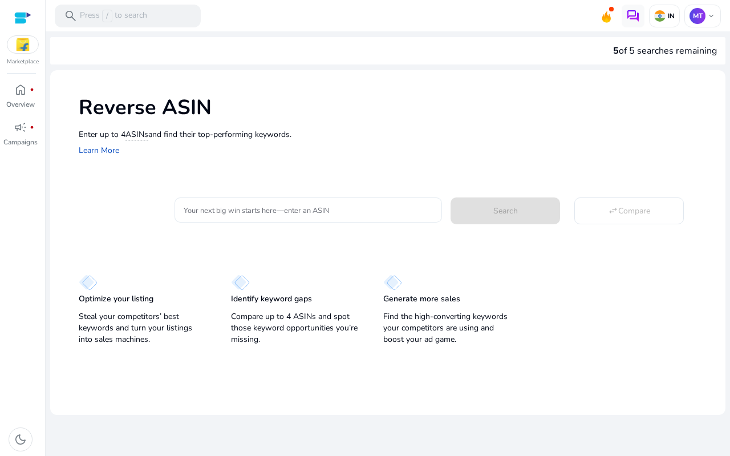
click at [254, 198] on div at bounding box center [309, 209] width 250 height 25
